Goal: Task Accomplishment & Management: Manage account settings

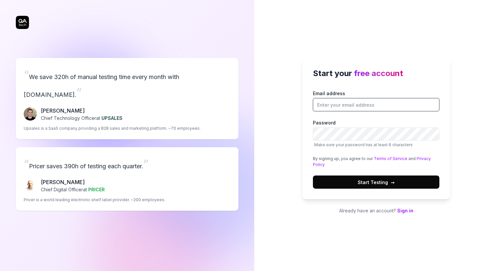
click at [366, 104] on input "Email address" at bounding box center [376, 104] width 127 height 13
click at [356, 103] on input "chris.stryjewski@qa.tech" at bounding box center [376, 104] width 127 height 13
type input "[PERSON_NAME][EMAIL_ADDRESS][PERSON_NAME][DOMAIN_NAME]"
click at [358, 104] on input "[PERSON_NAME][EMAIL_ADDRESS][PERSON_NAME][DOMAIN_NAME]" at bounding box center [376, 104] width 127 height 13
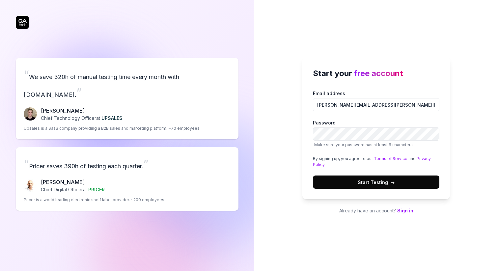
click at [306, 189] on div "Start your free account Email address chris.stryjewski+10.14a@qa.tech Password …" at bounding box center [377, 128] width 148 height 142
click at [359, 189] on button "Start Testing →" at bounding box center [376, 182] width 127 height 13
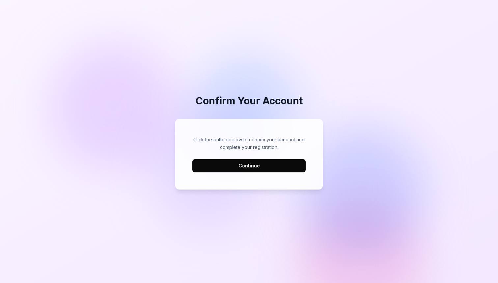
click at [349, 97] on div "Confirm Your Account Click the button below to confirm your account and complet…" at bounding box center [249, 141] width 498 height 283
click at [263, 164] on button "Continue" at bounding box center [249, 165] width 113 height 13
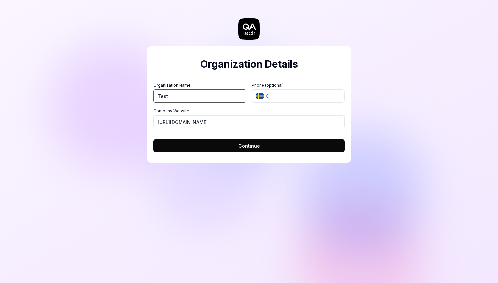
type input "Test"
click at [277, 92] on input "tel" at bounding box center [308, 95] width 73 height 13
click at [248, 147] on span "Continue" at bounding box center [249, 145] width 21 height 7
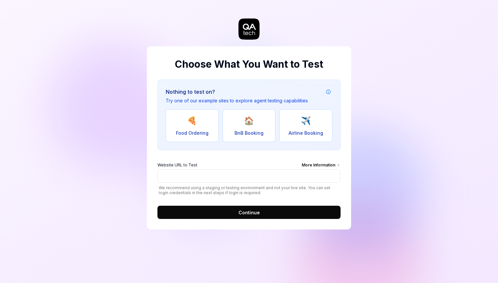
click at [326, 164] on div "More Information" at bounding box center [321, 165] width 39 height 7
click at [326, 169] on input "Website URL to Test More Information" at bounding box center [249, 175] width 183 height 13
click at [238, 174] on input "Website URL to Test More Information" at bounding box center [249, 175] width 183 height 13
type input "[URL][DOMAIN_NAME]"
click at [259, 212] on button "Continue" at bounding box center [249, 211] width 183 height 13
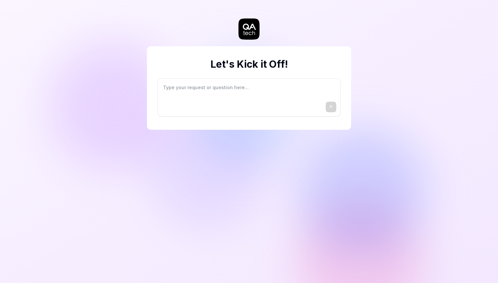
type textarea "*"
type textarea "I"
type textarea "*"
type textarea "I"
type textarea "*"
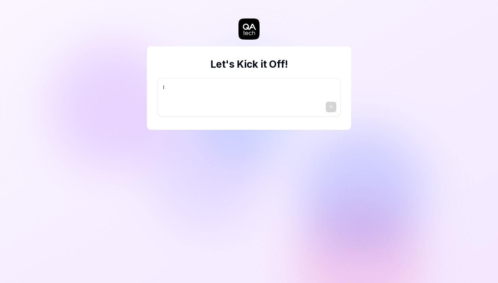
type textarea "I w"
type textarea "*"
type textarea "I wa"
type textarea "*"
type textarea "I wan"
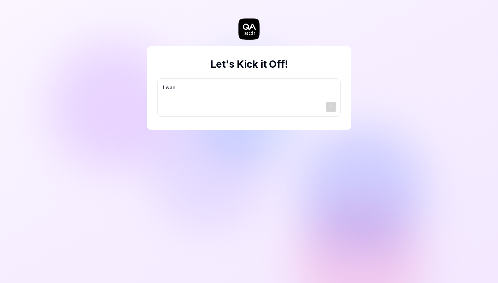
type textarea "*"
type textarea "I want"
type textarea "*"
type textarea "I want"
type textarea "*"
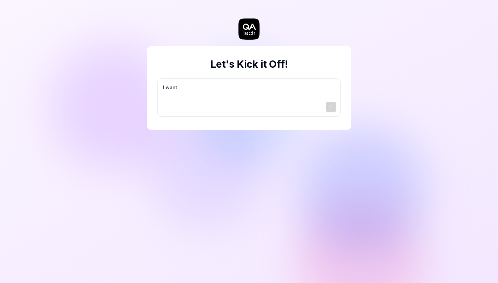
type textarea "I want a"
type textarea "*"
type textarea "I want a"
type textarea "*"
type textarea "I want a g"
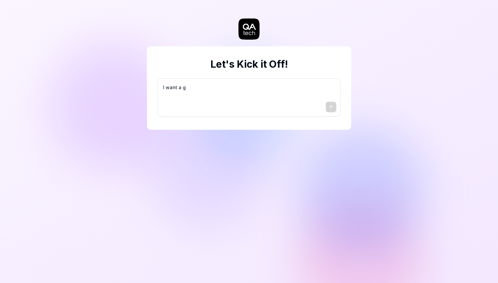
type textarea "*"
type textarea "I want a go"
type textarea "*"
type textarea "I want a goo"
type textarea "*"
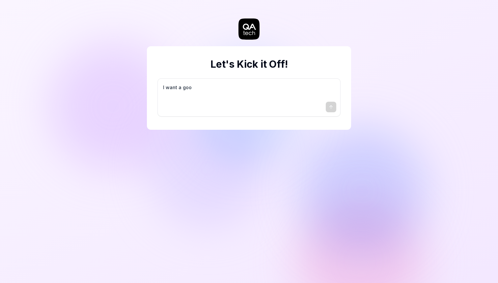
type textarea "I want a good"
type textarea "*"
type textarea "I want a good"
type textarea "*"
type textarea "I want a good t"
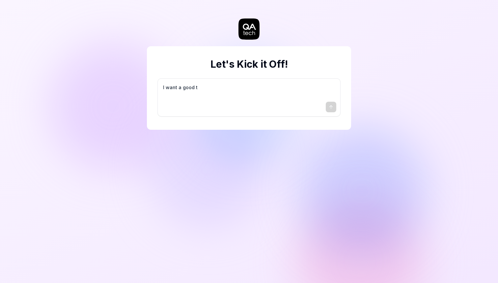
type textarea "*"
type textarea "I want a good te"
type textarea "*"
type textarea "I want a good tes"
type textarea "*"
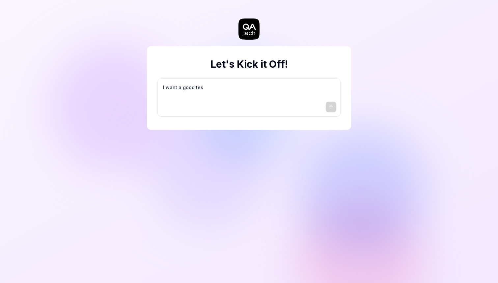
type textarea "I want a good test"
type textarea "*"
type textarea "I want a good test"
type textarea "*"
type textarea "I want a good test s"
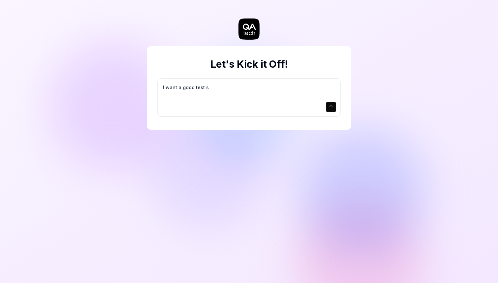
type textarea "*"
type textarea "I want a good test se"
type textarea "*"
type textarea "I want a good test set"
type textarea "*"
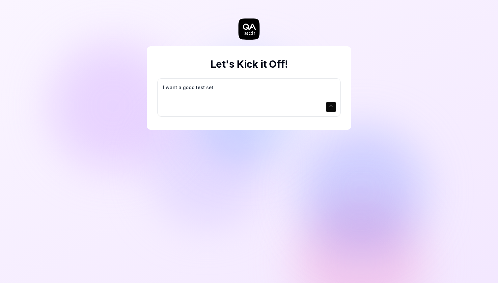
type textarea "I want a good test setu"
type textarea "*"
type textarea "I want a good test setup"
type textarea "*"
type textarea "I want a good test setup"
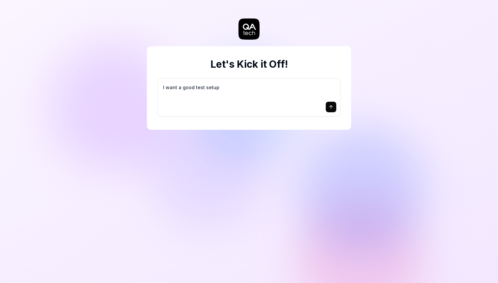
type textarea "*"
type textarea "I want a good test setup f"
type textarea "*"
type textarea "I want a good test setup fo"
type textarea "*"
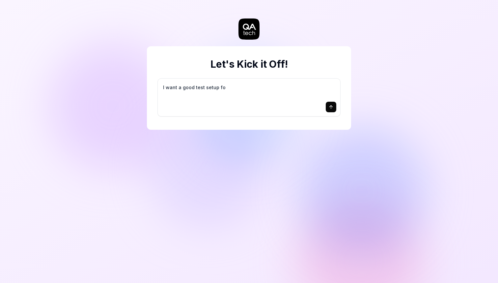
type textarea "I want a good test setup for"
type textarea "*"
type textarea "I want a good test setup for"
type textarea "*"
type textarea "I want a good test setup for m"
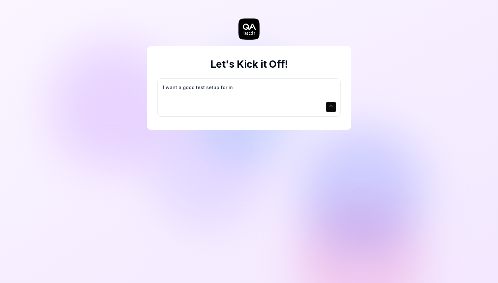
type textarea "*"
type textarea "I want a good test setup for my"
type textarea "*"
type textarea "I want a good test setup for my"
type textarea "*"
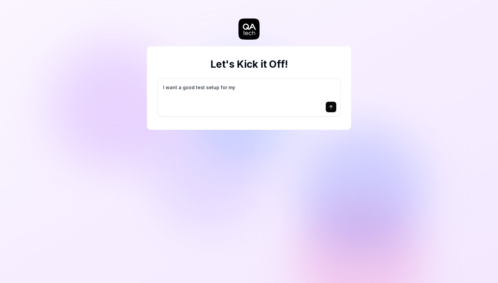
type textarea "I want a good test setup for my s"
type textarea "*"
type textarea "I want a good test setup for my si"
type textarea "*"
type textarea "I want a good test setup for my sit"
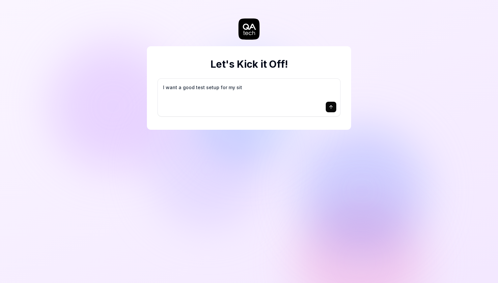
type textarea "*"
type textarea "I want a good test setup for my site"
type textarea "*"
type textarea "I want a good test setup for my site"
type textarea "*"
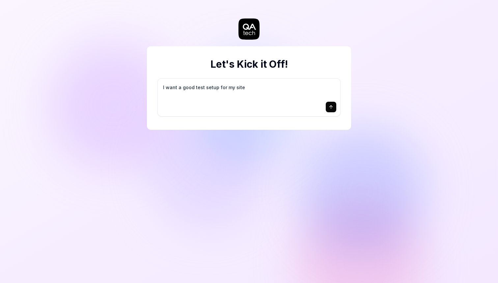
type textarea "I want a good test setup for my site -"
type textarea "*"
type textarea "I want a good test setup for my site -"
type textarea "*"
type textarea "I want a good test setup for my site - h"
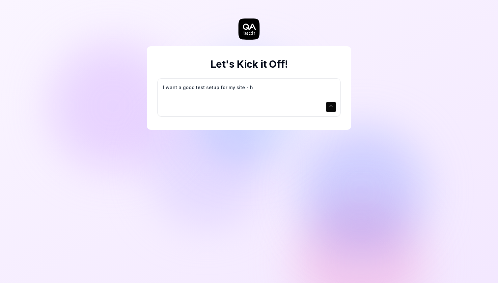
type textarea "*"
type textarea "I want a good test setup for my site - he"
type textarea "*"
type textarea "I want a good test setup for my site - hel"
type textarea "*"
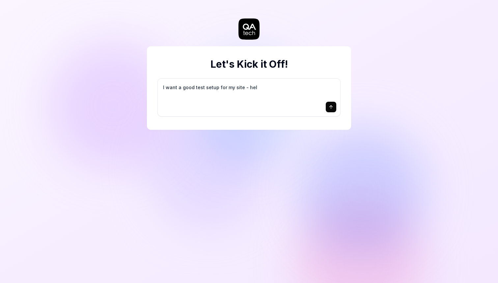
type textarea "I want a good test setup for my site - help"
type textarea "*"
type textarea "I want a good test setup for my site - help"
type textarea "*"
type textarea "I want a good test setup for my site - help m"
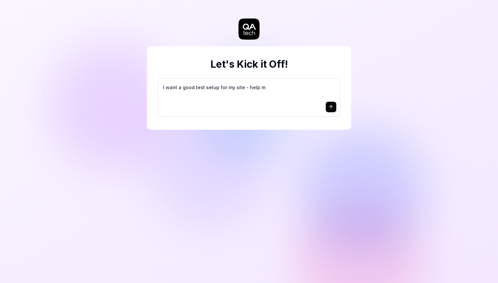
type textarea "*"
type textarea "I want a good test setup for my site - help me"
type textarea "*"
type textarea "I want a good test setup for my site - help me"
type textarea "*"
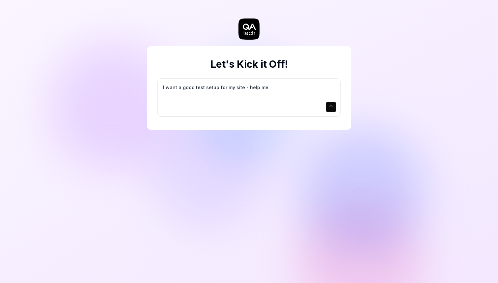
type textarea "I want a good test setup for my site - help me c"
type textarea "*"
type textarea "I want a good test setup for my site - help me cr"
type textarea "*"
type textarea "I want a good test setup for my site - help me cre"
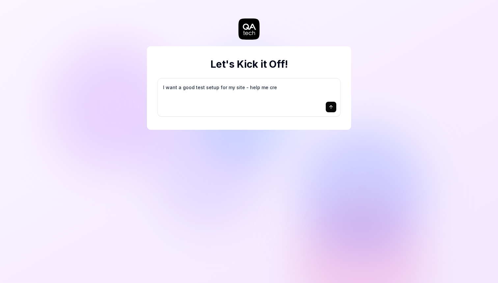
type textarea "*"
type textarea "I want a good test setup for my site - help me crea"
type textarea "*"
type textarea "I want a good test setup for my site - help me creat"
type textarea "*"
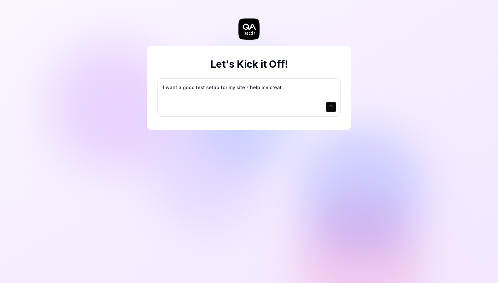
type textarea "I want a good test setup for my site - help me create"
type textarea "*"
type textarea "I want a good test setup for my site - help me create"
type textarea "*"
type textarea "I want a good test setup for my site - help me create t"
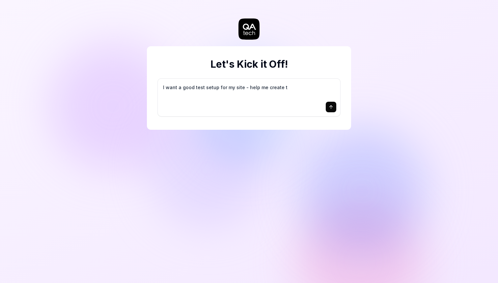
type textarea "*"
type textarea "I want a good test setup for my site - help me create th"
type textarea "*"
type textarea "I want a good test setup for my site - help me create the"
type textarea "*"
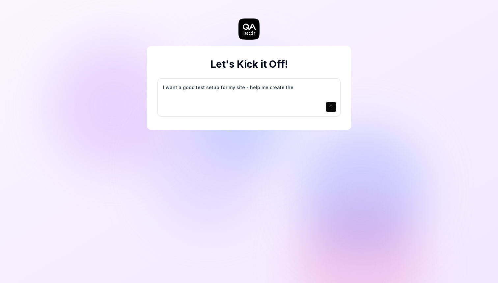
type textarea "I want a good test setup for my site - help me create the"
type textarea "*"
type textarea "I want a good test setup for my site - help me create the f"
type textarea "*"
type textarea "I want a good test setup for my site - help me create the fi"
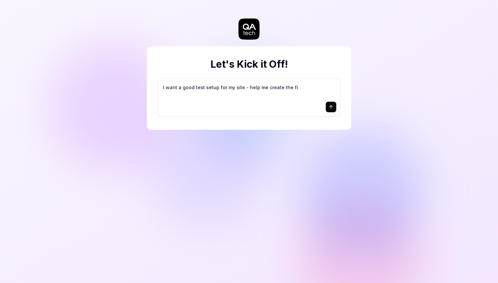
type textarea "*"
type textarea "I want a good test setup for my site - help me create the fir"
type textarea "*"
type textarea "I want a good test setup for my site - help me create the firs"
type textarea "*"
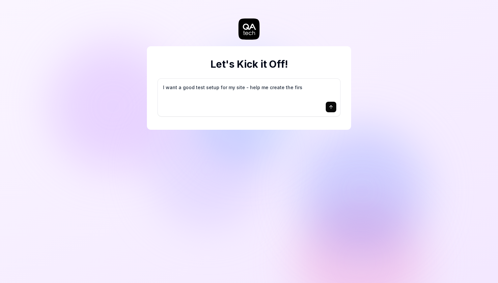
type textarea "I want a good test setup for my site - help me create the first"
type textarea "*"
type textarea "I want a good test setup for my site - help me create the first"
type textarea "*"
type textarea "I want a good test setup for my site - help me create the first 3"
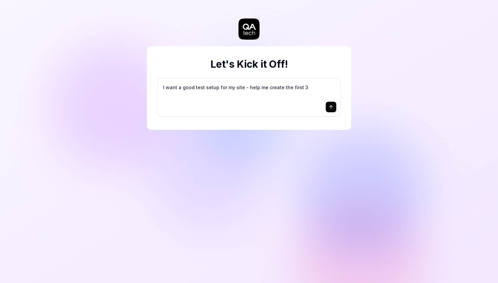
type textarea "*"
type textarea "I want a good test setup for my site - help me create the first 3-"
type textarea "*"
type textarea "I want a good test setup for my site - help me create the first 3-5"
type textarea "*"
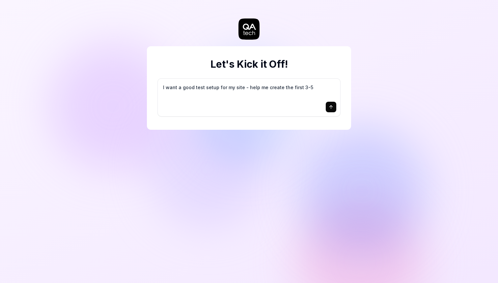
type textarea "I want a good test setup for my site - help me create the first 3-5"
type textarea "*"
type textarea "I want a good test setup for my site - help me create the first 3-5 t"
type textarea "*"
type textarea "I want a good test setup for my site - help me create the first 3-5 te"
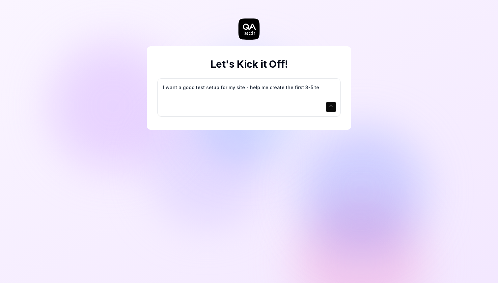
type textarea "*"
type textarea "I want a good test setup for my site - help me create the first 3-5 tes"
type textarea "*"
type textarea "I want a good test setup for my site - help me create the first 3-5 test"
type textarea "*"
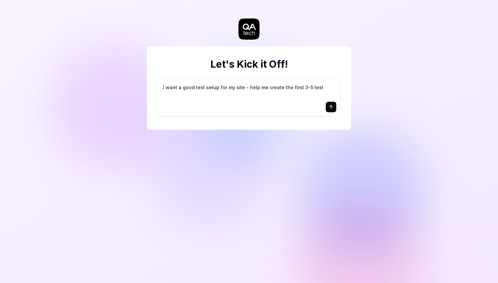
type textarea "I want a good test setup for my site - help me create the first 3-5 test"
type textarea "*"
type textarea "I want a good test setup for my site - help me create the first 3-5 test c"
type textarea "*"
type textarea "I want a good test setup for my site - help me create the first 3-5 test ca"
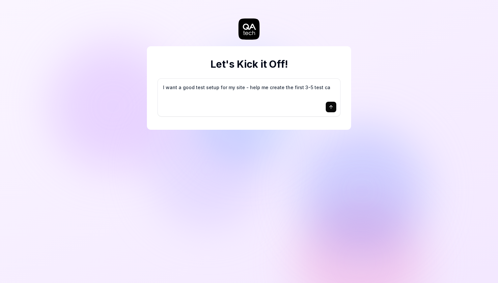
type textarea "*"
type textarea "I want a good test setup for my site - help me create the first 3-5 test cas"
type textarea "*"
type textarea "I want a good test setup for my site - help me create the first 3-5 test case"
type textarea "*"
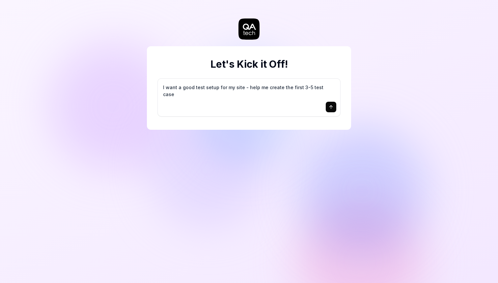
type textarea "I want a good test setup for my site - help me create the first 3-5 test cases"
click at [325, 109] on div at bounding box center [249, 107] width 175 height 11
click at [332, 106] on icon "submit" at bounding box center [331, 106] width 3 height 2
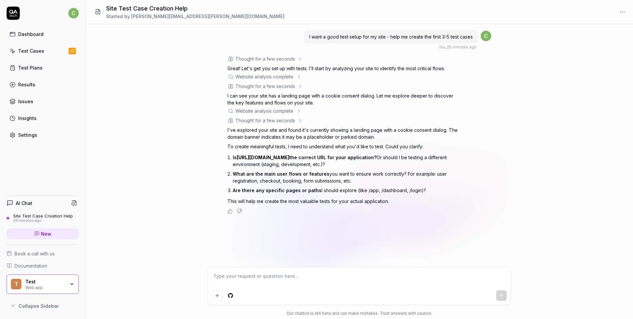
click at [47, 52] on link "Test Cases" at bounding box center [43, 51] width 72 height 13
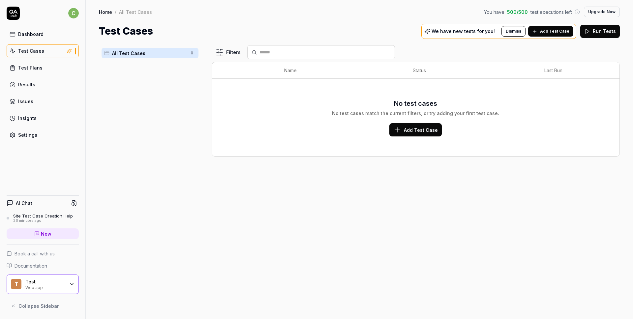
click at [45, 66] on link "Test Plans" at bounding box center [43, 67] width 72 height 13
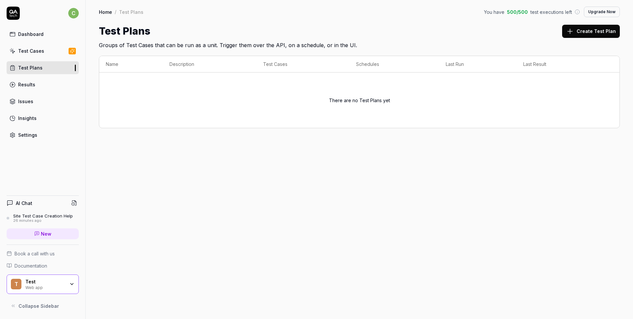
click at [27, 88] on div "Results" at bounding box center [26, 84] width 17 height 7
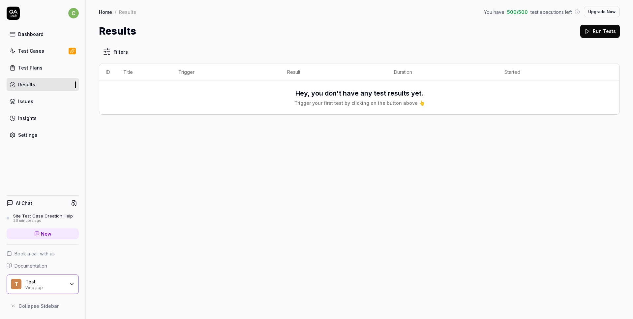
click at [498, 36] on button "Run Tests" at bounding box center [600, 31] width 40 height 13
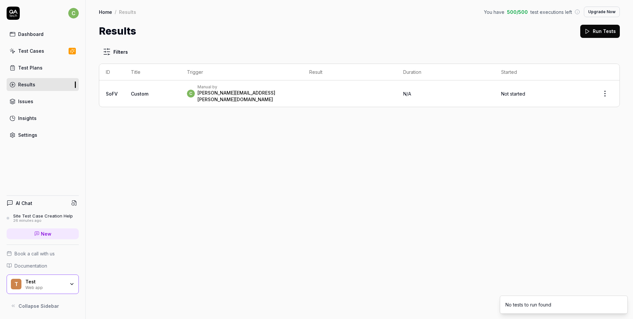
click at [55, 58] on div "Dashboard Test Cases Test Plans Results Issues Insights Settings" at bounding box center [43, 85] width 72 height 114
click at [55, 50] on link "Test Cases" at bounding box center [43, 51] width 72 height 13
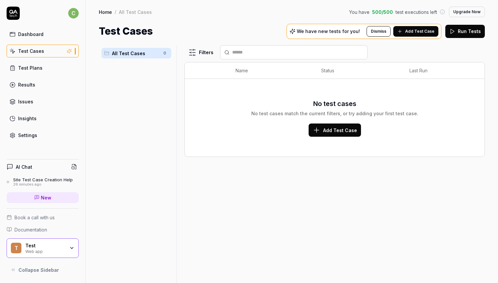
click at [330, 131] on span "Add Test Case" at bounding box center [340, 130] width 34 height 7
click at [463, 37] on button "Run Tests" at bounding box center [466, 31] width 40 height 13
click at [37, 28] on link "Dashboard" at bounding box center [43, 34] width 72 height 13
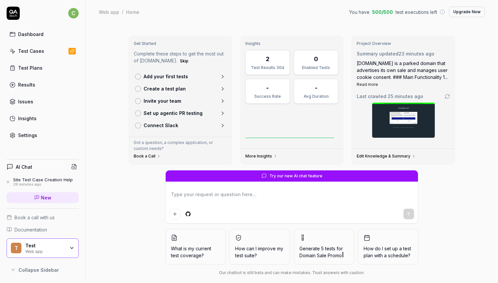
click at [218, 195] on textarea at bounding box center [292, 197] width 245 height 16
click at [189, 212] on html "c Dashboard Test Cases Test Plans Results Issues Insights Settings AI Chat Site…" at bounding box center [249, 141] width 498 height 283
click at [198, 212] on html "c Dashboard Test Cases Test Plans Results Issues Insights Settings AI Chat Site…" at bounding box center [249, 141] width 498 height 283
click at [197, 200] on textarea at bounding box center [292, 197] width 245 height 16
type textarea "*"
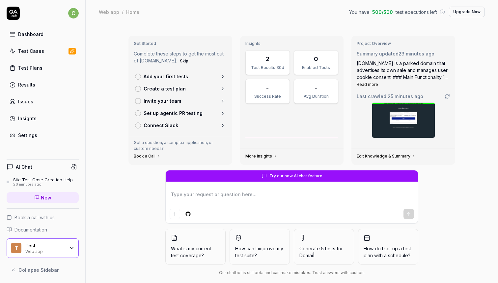
type textarea "r"
type textarea "*"
type textarea "ru"
type textarea "*"
type textarea "run"
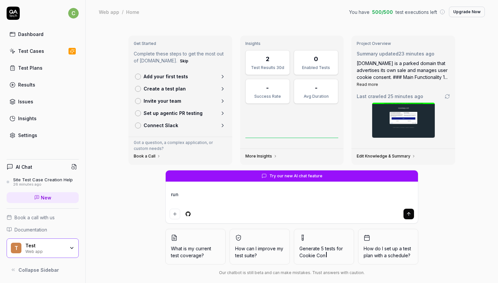
type textarea "*"
type textarea "run"
type textarea "*"
type textarea "run t"
type textarea "*"
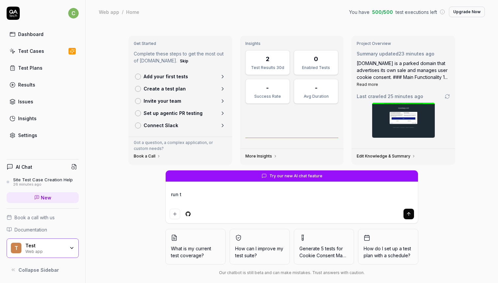
type textarea "run te"
type textarea "*"
type textarea "r"
type textarea "*"
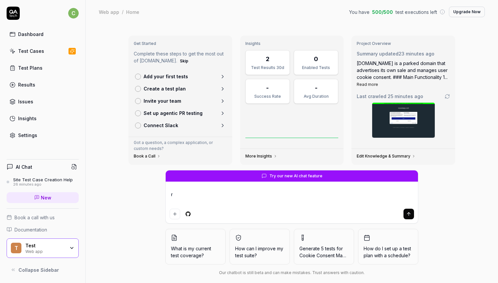
type textarea "ru"
type textarea "*"
type textarea "rum"
click at [208, 196] on textarea "rum" at bounding box center [292, 197] width 245 height 16
type textarea "*"
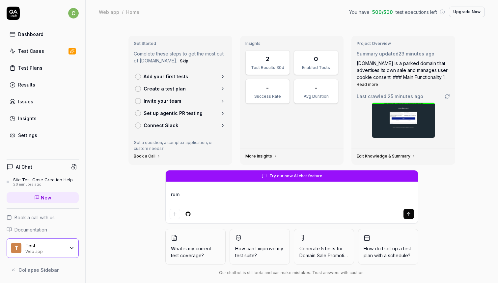
type textarea "r"
type textarea "*"
type textarea "ru"
type textarea "*"
type textarea "ruj"
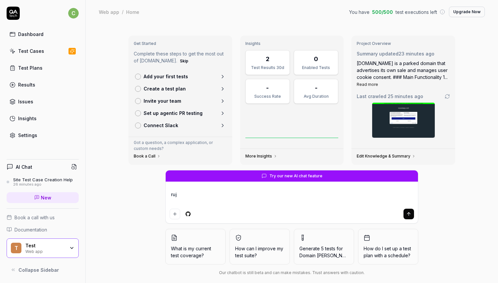
type textarea "*"
type textarea "ruj"
type textarea "*"
type textarea "ruj"
type textarea "*"
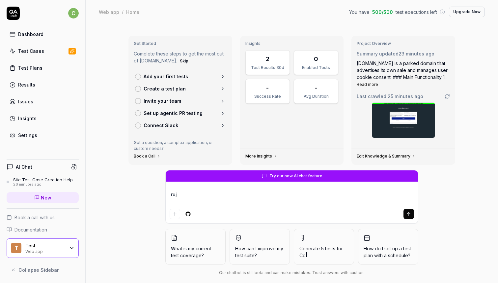
type textarea "ru"
type textarea "*"
type textarea "run"
type textarea "*"
type textarea "run"
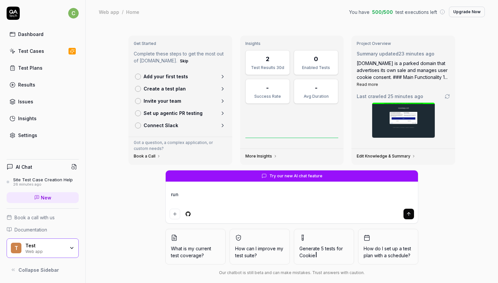
type textarea "*"
type textarea "run a"
type textarea "*"
type textarea "run a"
type textarea "*"
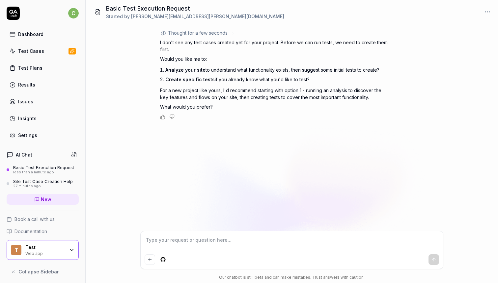
click at [61, 244] on div "T Test Web app" at bounding box center [43, 250] width 72 height 20
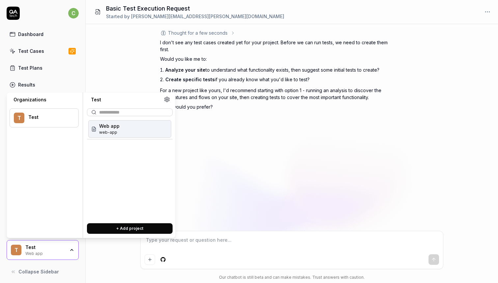
click at [127, 227] on button "+ Add project" at bounding box center [130, 228] width 86 height 11
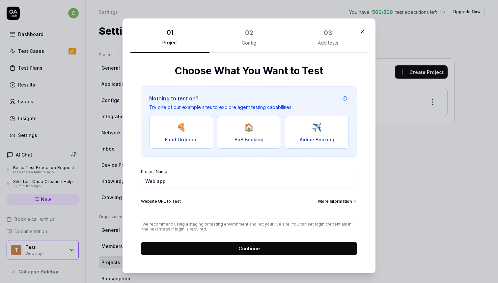
click at [165, 135] on button "🍕 Food Ordering" at bounding box center [181, 132] width 64 height 33
click at [217, 252] on button "Continue" at bounding box center [249, 248] width 216 height 13
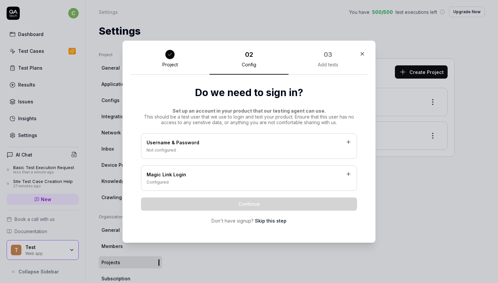
click at [318, 139] on div "Username & Password" at bounding box center [249, 143] width 205 height 8
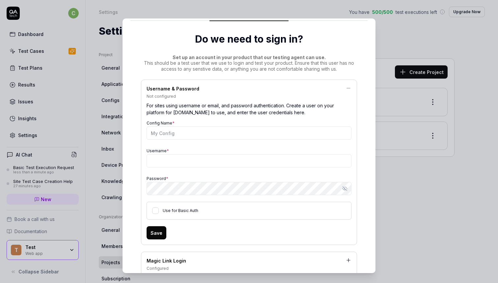
scroll to position [31, 0]
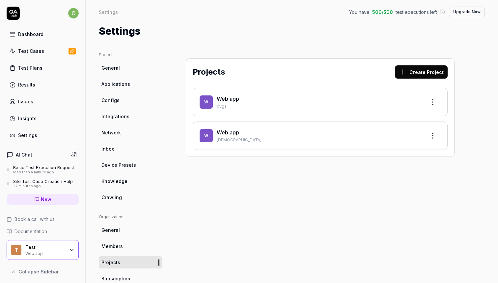
click at [425, 73] on button "Create Project" at bounding box center [421, 71] width 53 height 13
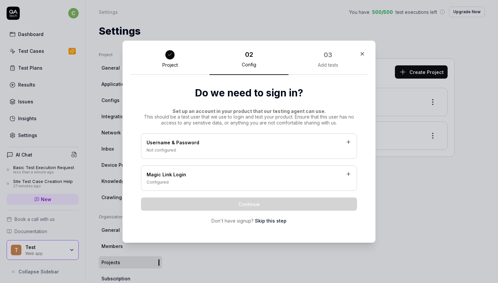
click at [169, 55] on icon at bounding box center [169, 54] width 5 height 5
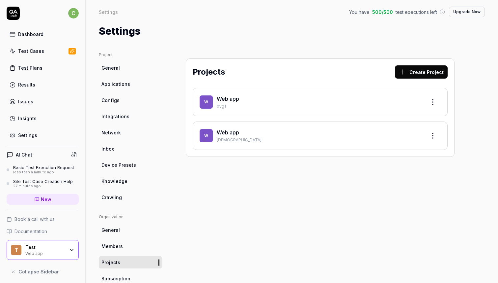
click at [40, 248] on div "Test" at bounding box center [45, 247] width 40 height 6
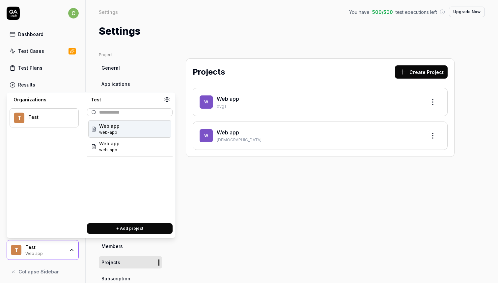
click at [133, 224] on button "+ Add project" at bounding box center [130, 228] width 86 height 11
click at [146, 229] on button "+ Add project" at bounding box center [130, 228] width 86 height 11
click at [150, 231] on button "+ Add project" at bounding box center [130, 228] width 86 height 11
click at [236, 204] on div "Projects Create Project W Web app dvgT W Web app HZTa" at bounding box center [320, 217] width 295 height 330
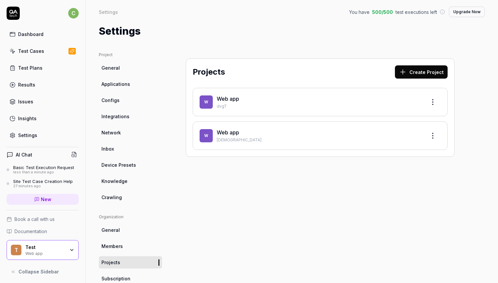
click at [437, 100] on html "c Dashboard Test Cases Test Plans Results Issues Insights Settings AI Chat Basi…" at bounding box center [249, 141] width 498 height 283
click at [399, 137] on div "Edit" at bounding box center [408, 132] width 63 height 15
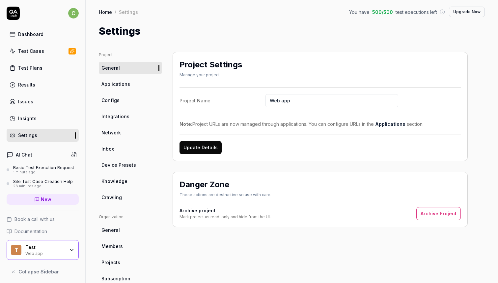
click at [463, 225] on div "Danger Zone These actions are destructive so use with care. Archive project Mar…" at bounding box center [320, 198] width 295 height 55
click at [442, 211] on button "Archive Project" at bounding box center [439, 213] width 45 height 13
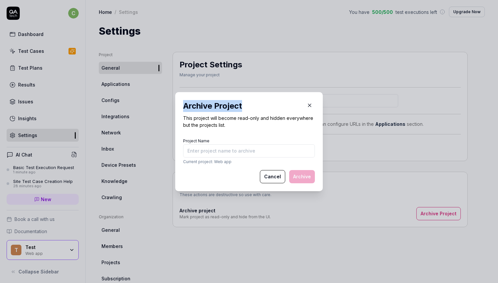
drag, startPoint x: 254, startPoint y: 106, endPoint x: 163, endPoint y: 105, distance: 90.7
click at [163, 105] on div "​ Archive Project This project will become read-only and hidden everywhere but …" at bounding box center [249, 141] width 174 height 115
copy div "​ Archive Project"
click at [209, 143] on div "Project Name Current project: Web app" at bounding box center [249, 150] width 132 height 28
click at [211, 150] on input "Project Name" at bounding box center [249, 150] width 132 height 13
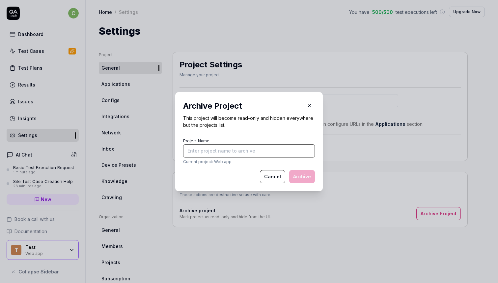
paste input "​ Archive Project"
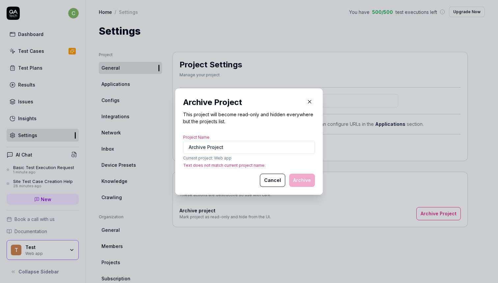
click at [307, 101] on icon "button" at bounding box center [310, 102] width 6 height 6
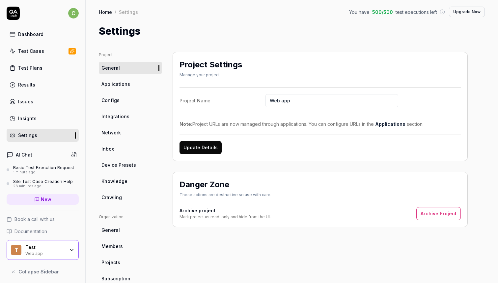
click at [444, 211] on button "Archive Project" at bounding box center [439, 213] width 45 height 13
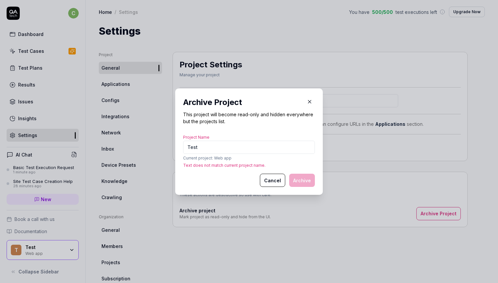
click at [260, 135] on div "Project Name Test Current project: Web app Text does not match current project …" at bounding box center [249, 151] width 132 height 36
drag, startPoint x: 246, startPoint y: 161, endPoint x: 214, endPoint y: 155, distance: 32.7
click at [214, 155] on p "Current project: Web app" at bounding box center [249, 158] width 132 height 6
copy p "Web app"
click at [214, 145] on input "Test" at bounding box center [249, 146] width 132 height 13
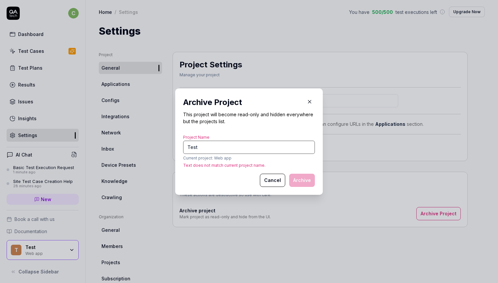
paste input "Web app"
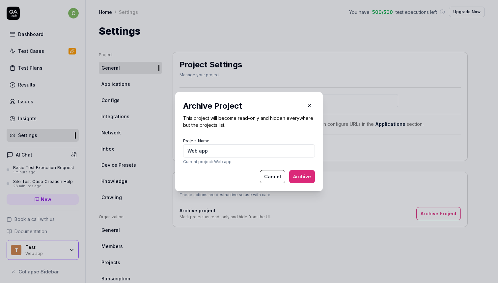
click at [300, 176] on button "Archive" at bounding box center [302, 176] width 26 height 13
